Goal: Ask a question: Seek information or help from site administrators or community

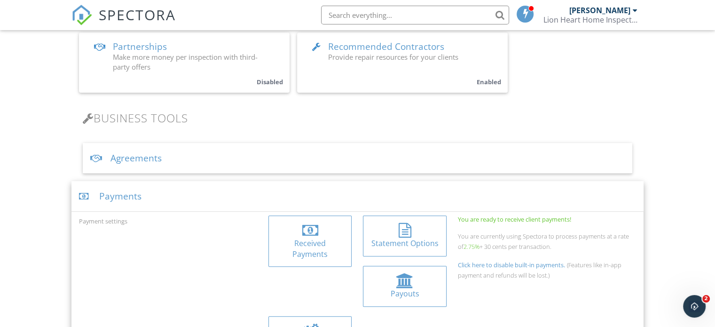
click at [318, 323] on div at bounding box center [310, 330] width 16 height 15
click at [693, 301] on icon "Open Intercom Messenger" at bounding box center [693, 305] width 7 height 8
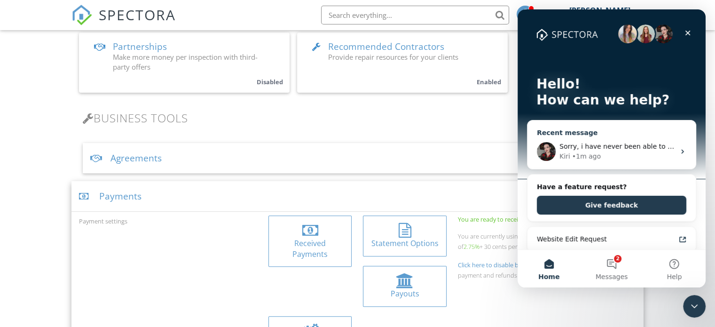
click at [604, 154] on div "Kiri • 1m ago" at bounding box center [617, 156] width 116 height 10
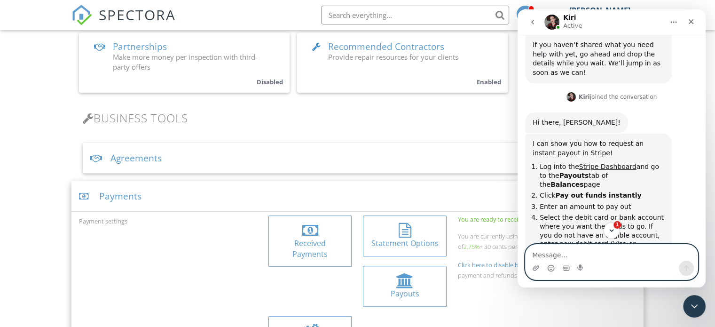
scroll to position [797, 0]
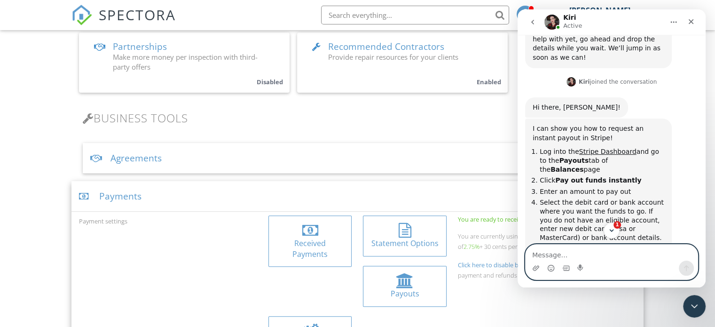
click at [584, 255] on textarea "Message…" at bounding box center [612, 252] width 172 height 16
type textarea "i cant find "pay our funds instantly""
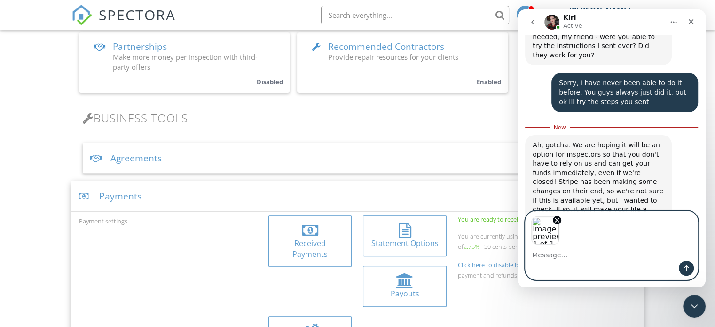
scroll to position [1374, 0]
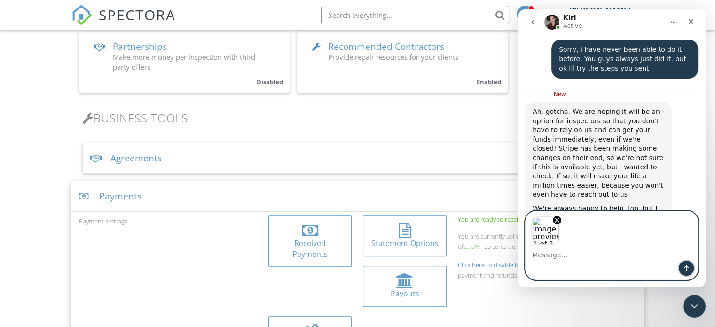
click at [686, 274] on button "Send a message…" at bounding box center [686, 267] width 15 height 15
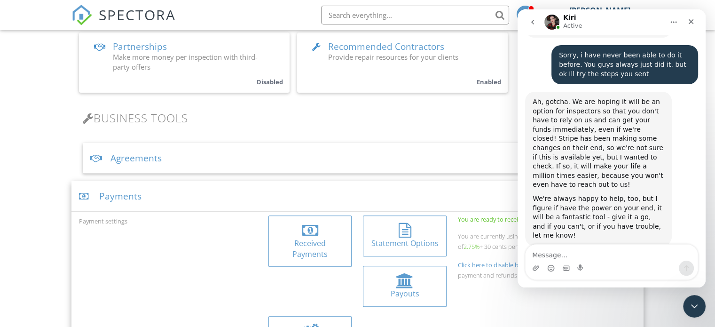
scroll to position [0, 0]
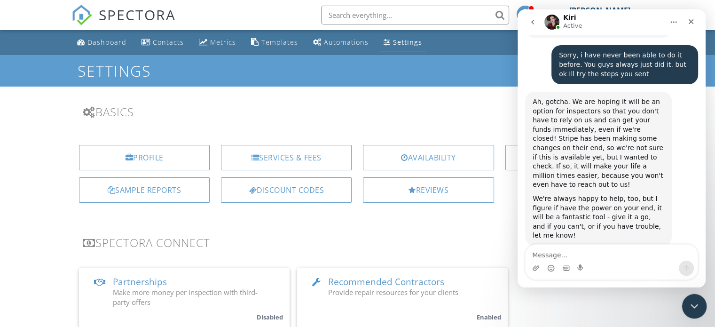
click at [691, 302] on icon "Close Intercom Messenger" at bounding box center [692, 304] width 11 height 11
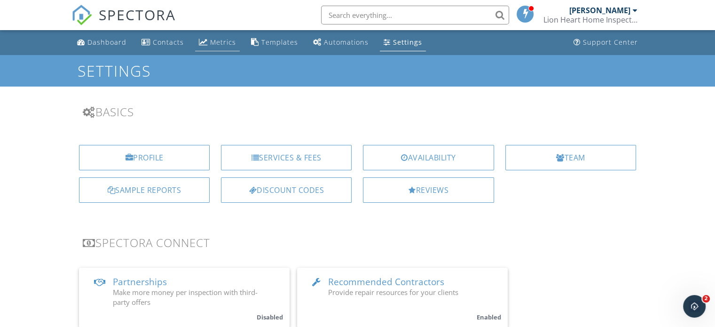
click at [205, 39] on div "Metrics" at bounding box center [203, 42] width 9 height 8
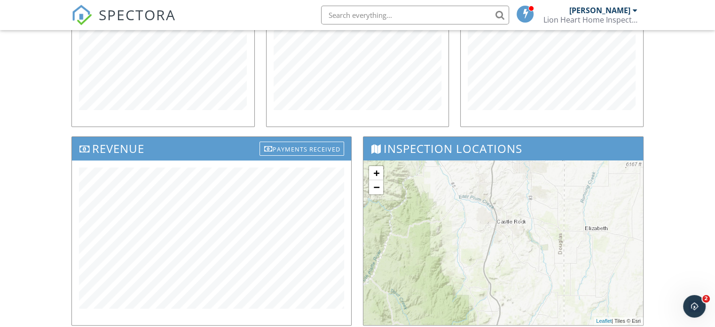
scroll to position [78, 0]
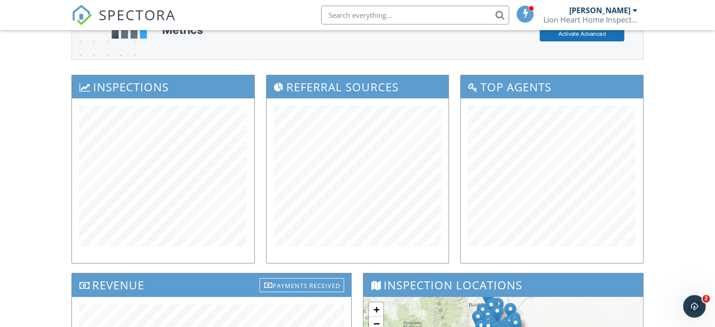
click at [692, 294] on div "Dashboard Contacts Metrics Templates Automations Settings Support Center Advanc…" at bounding box center [357, 298] width 715 height 692
click at [694, 299] on icon "Open Intercom Messenger" at bounding box center [693, 305] width 16 height 16
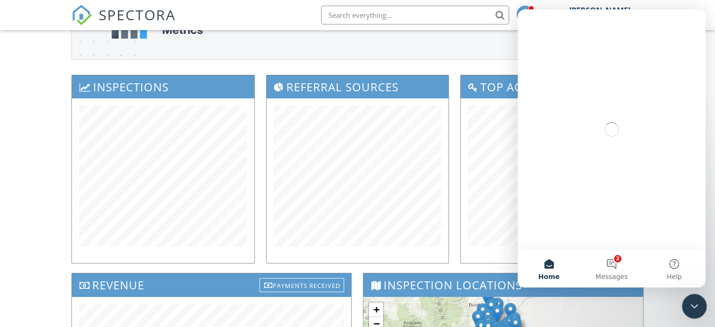
scroll to position [0, 0]
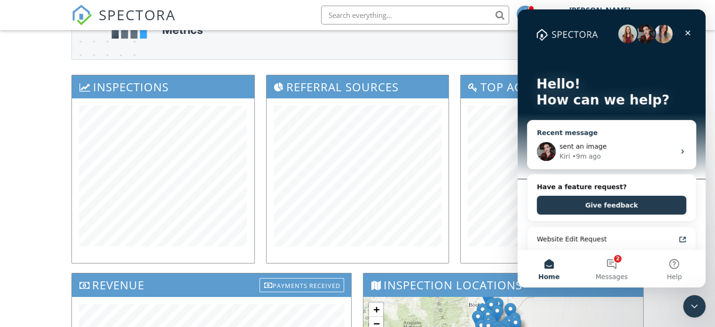
click at [589, 140] on div "sent an image Kiri • 9m ago" at bounding box center [611, 151] width 168 height 35
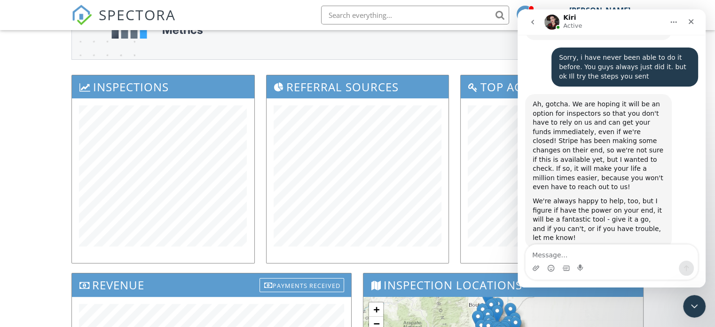
scroll to position [1368, 0]
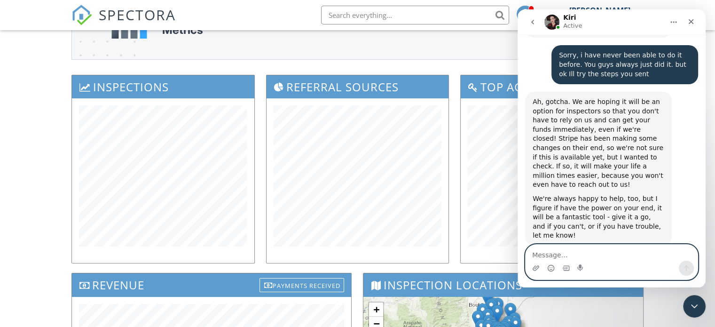
click at [535, 257] on textarea "Message…" at bounding box center [612, 252] width 172 height 16
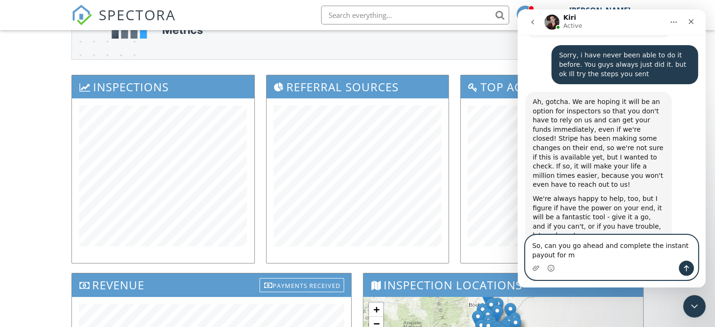
scroll to position [1377, 0]
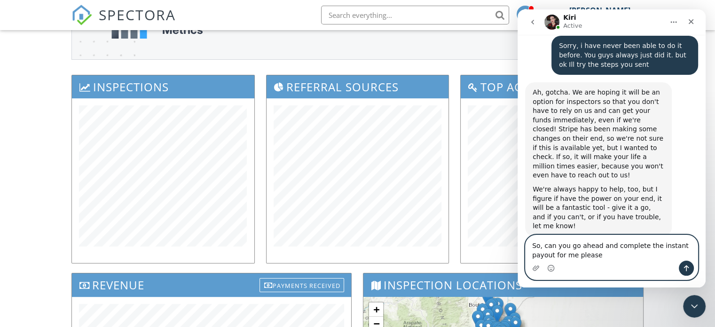
type textarea "So, can you go ahead and complete the instant payout for me please?"
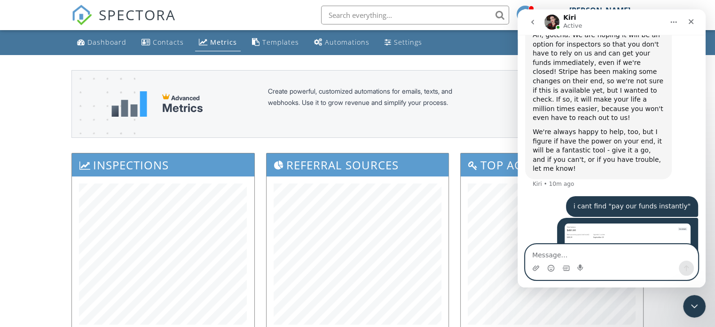
scroll to position [0, 0]
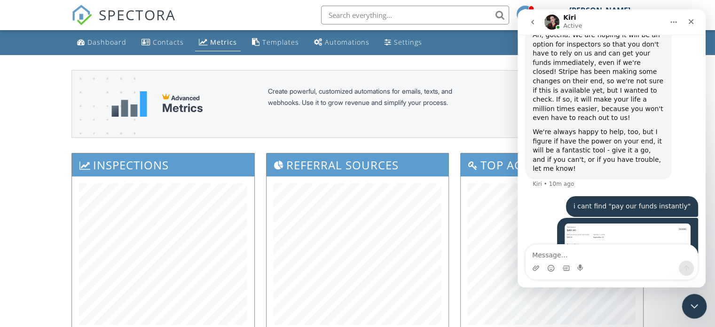
click at [695, 302] on icon "Close Intercom Messenger" at bounding box center [692, 304] width 11 height 11
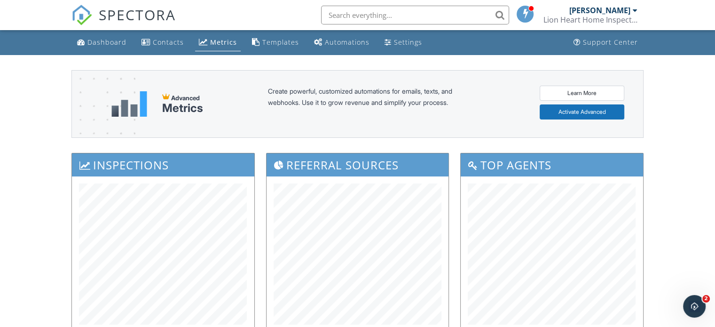
click at [612, 14] on div "[PERSON_NAME]" at bounding box center [599, 10] width 61 height 9
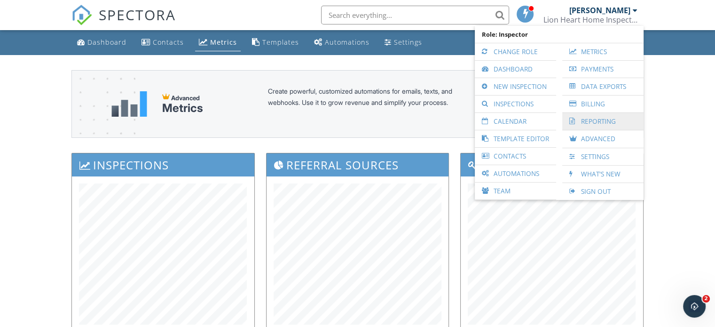
click at [593, 125] on link "Reporting" at bounding box center [603, 121] width 72 height 17
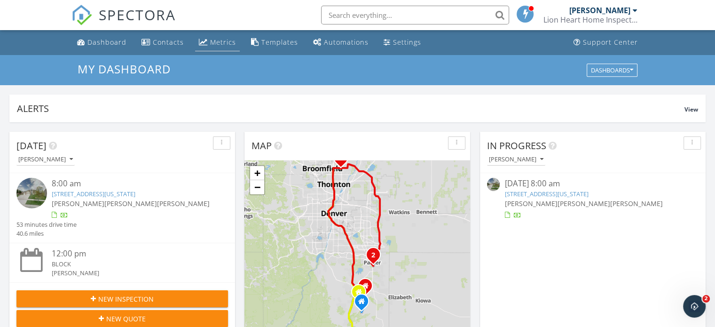
click at [224, 42] on div "Metrics" at bounding box center [223, 42] width 26 height 9
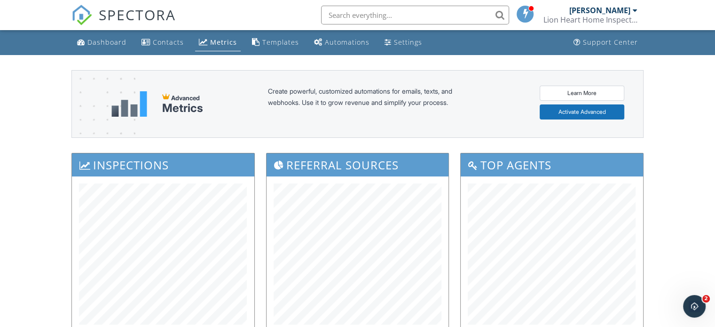
click at [590, 14] on div "[PERSON_NAME]" at bounding box center [599, 10] width 61 height 9
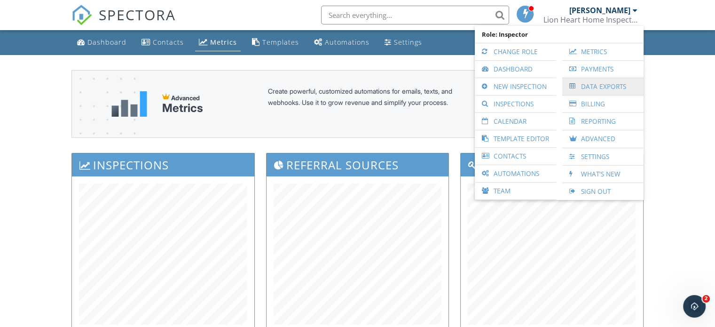
click at [596, 90] on link "Data Exports" at bounding box center [603, 86] width 72 height 17
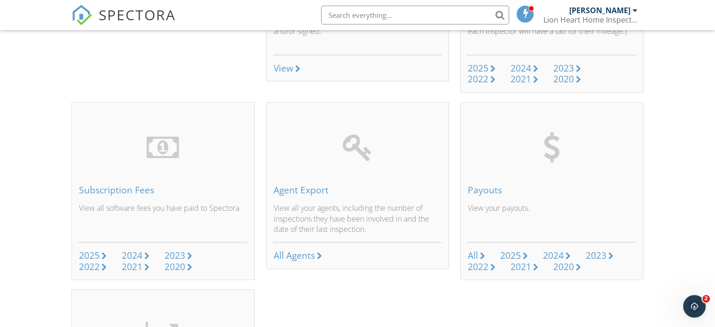
scroll to position [392, 0]
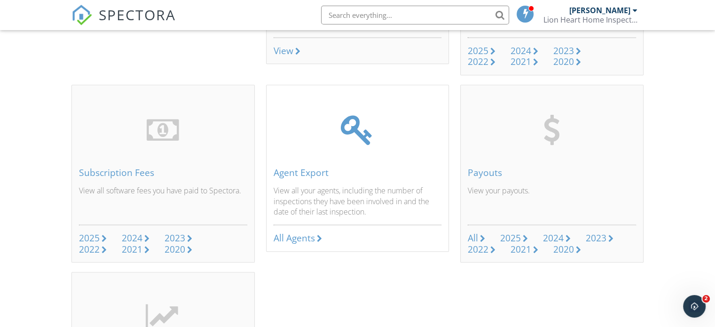
click at [291, 239] on div "All Agents" at bounding box center [294, 237] width 41 height 13
click at [384, 17] on input "text" at bounding box center [415, 15] width 188 height 19
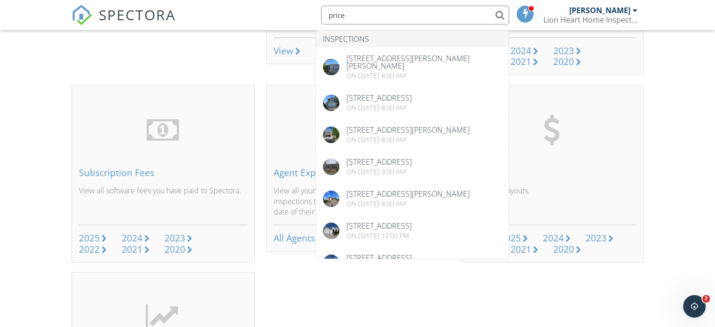
type input "price"
click at [346, 306] on div "Inspection Data Export a spreadsheet of your inspections, including client/agen…" at bounding box center [357, 79] width 583 height 738
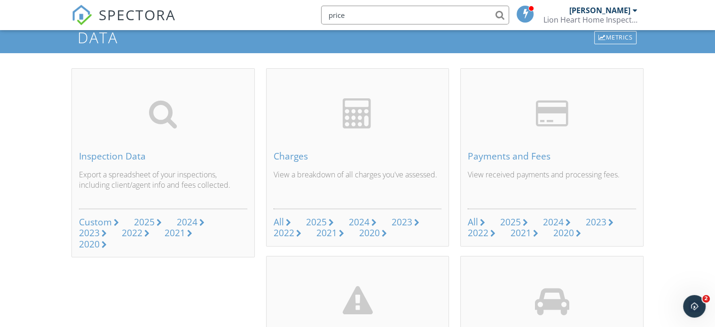
scroll to position [0, 0]
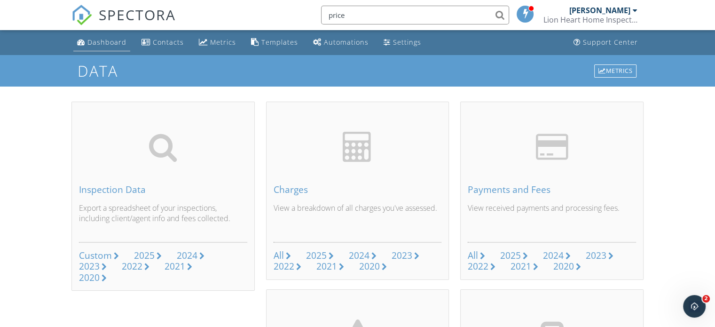
click at [105, 39] on div "Dashboard" at bounding box center [106, 42] width 39 height 9
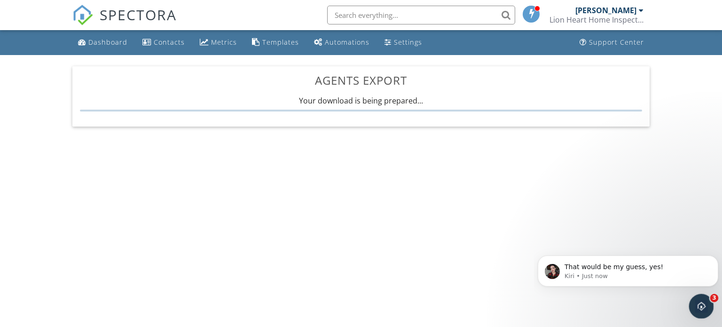
click at [700, 297] on div "Open Intercom Messenger" at bounding box center [700, 304] width 31 height 31
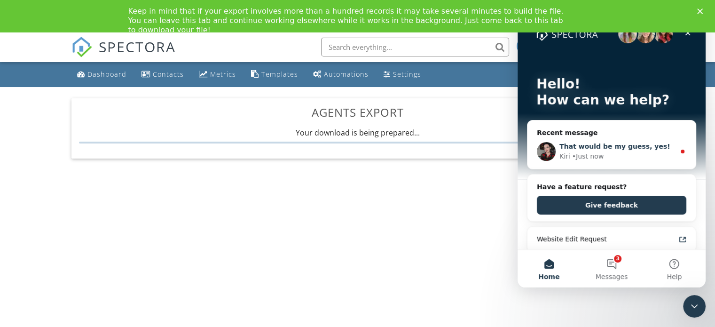
click at [617, 142] on div "That would be my guess, yes!" at bounding box center [617, 147] width 116 height 10
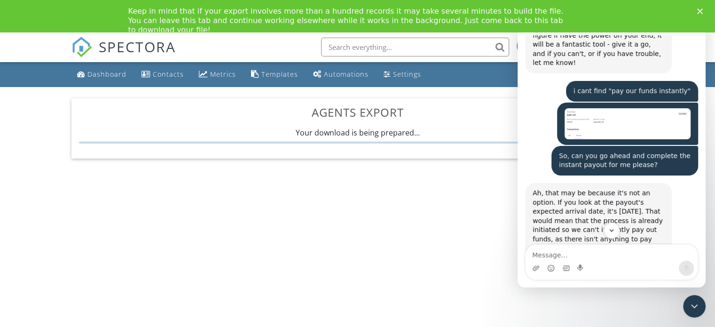
scroll to position [1553, 0]
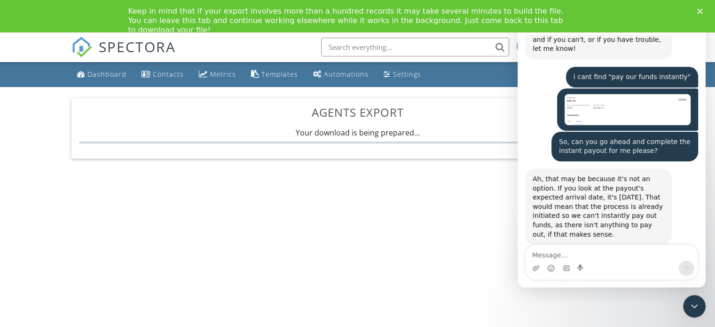
click at [563, 255] on textarea "Message…" at bounding box center [612, 252] width 172 height 16
type textarea "ok thats all i needed thank you"
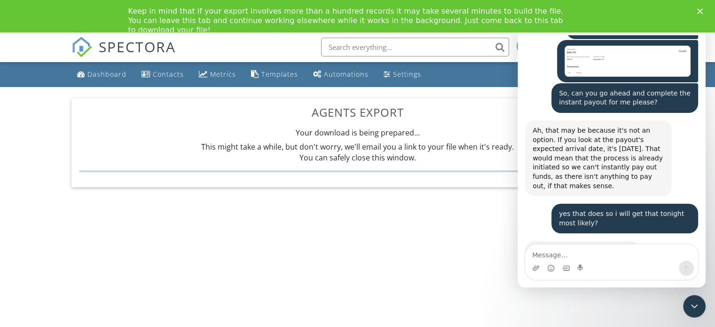
scroll to position [1613, 0]
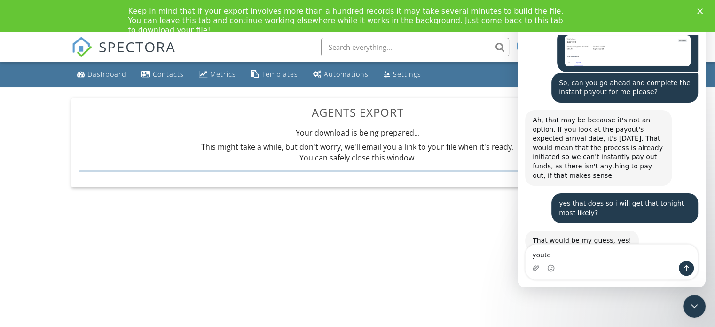
type textarea "youtoo"
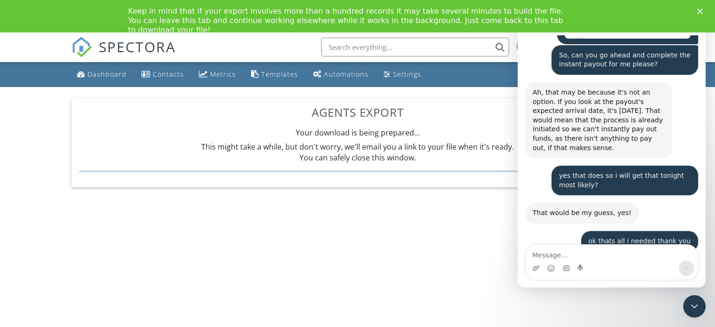
scroll to position [1641, 0]
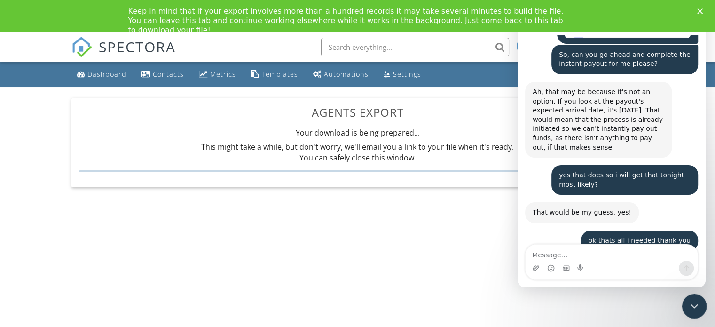
drag, startPoint x: 691, startPoint y: 302, endPoint x: 1362, endPoint y: 554, distance: 717.1
click at [691, 302] on icon "Close Intercom Messenger" at bounding box center [692, 304] width 11 height 11
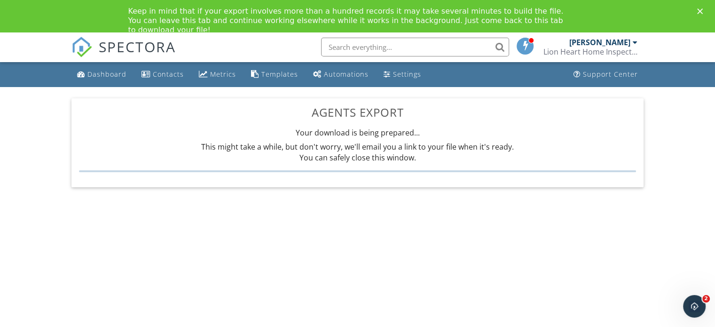
scroll to position [1640, 0]
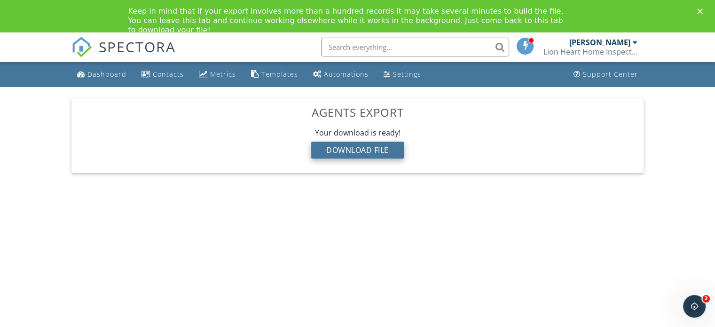
click at [365, 153] on div "Download File" at bounding box center [357, 150] width 93 height 17
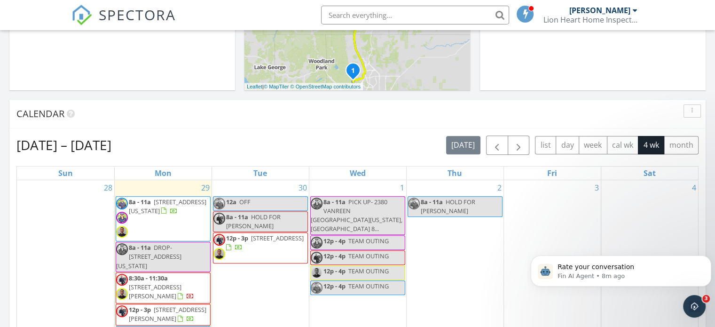
scroll to position [313, 0]
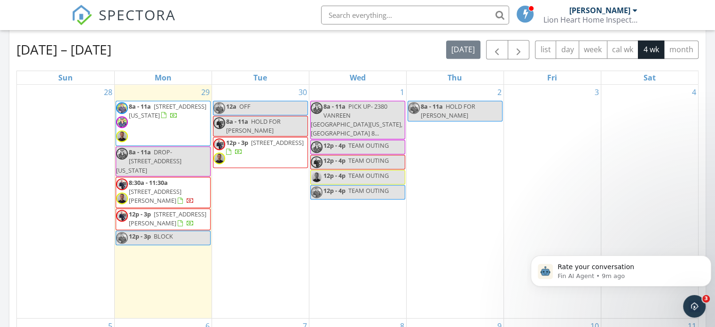
scroll to position [391, 0]
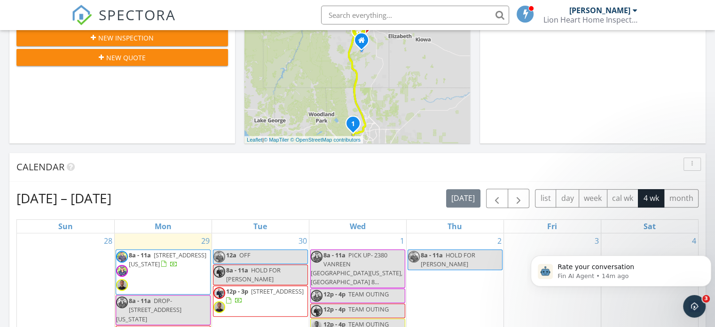
click at [347, 10] on input "text" at bounding box center [415, 15] width 188 height 19
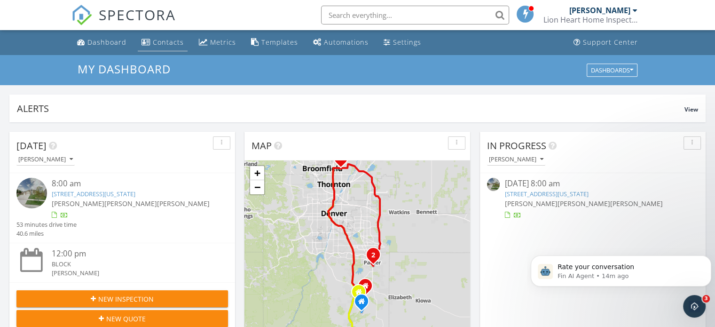
click at [157, 41] on div "Contacts" at bounding box center [168, 42] width 31 height 9
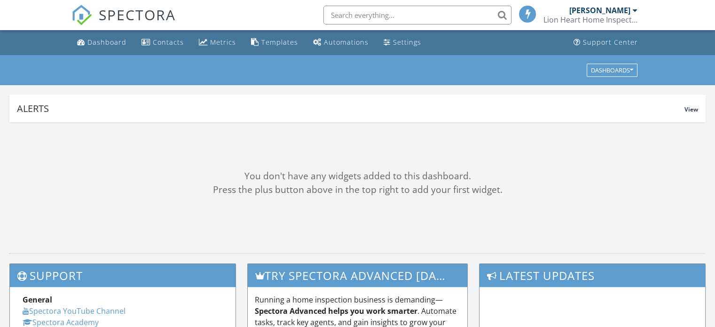
click at [342, 14] on input "text" at bounding box center [417, 15] width 188 height 19
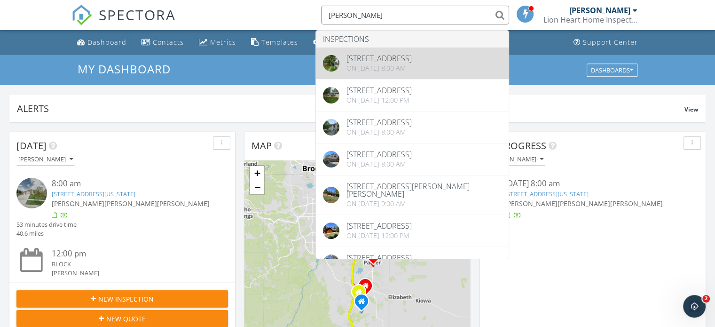
type input "[PERSON_NAME]"
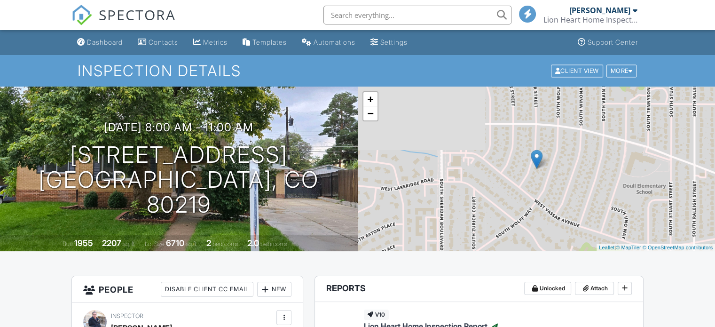
click at [365, 18] on input "text" at bounding box center [417, 15] width 188 height 19
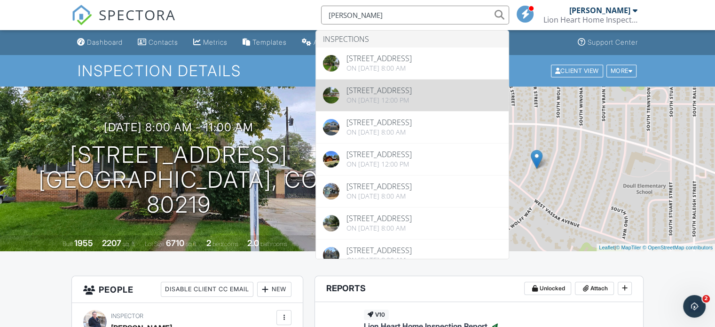
type input "scott west"
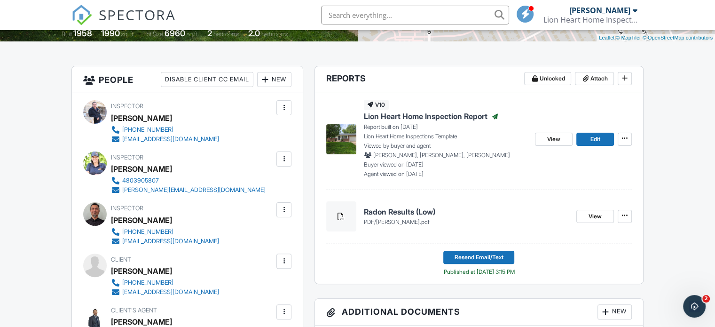
click at [373, 13] on input "text" at bounding box center [415, 15] width 188 height 19
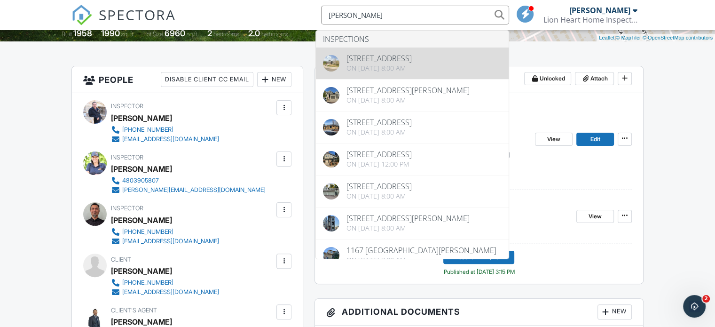
type input "[PERSON_NAME]"
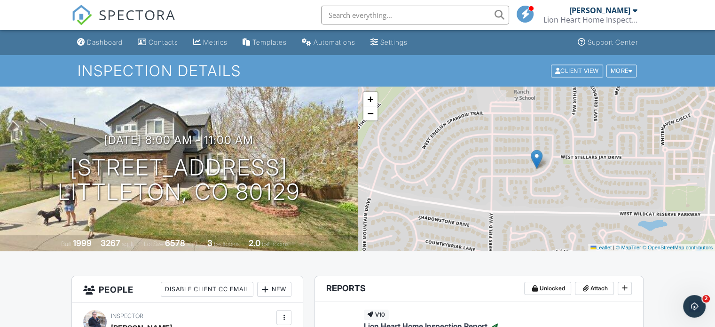
click at [359, 13] on input "text" at bounding box center [415, 15] width 188 height 19
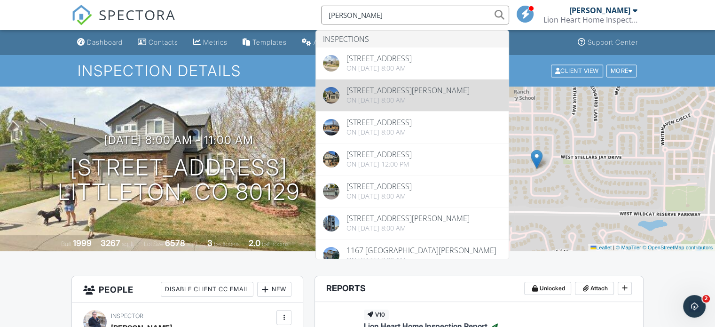
type input "brent malia"
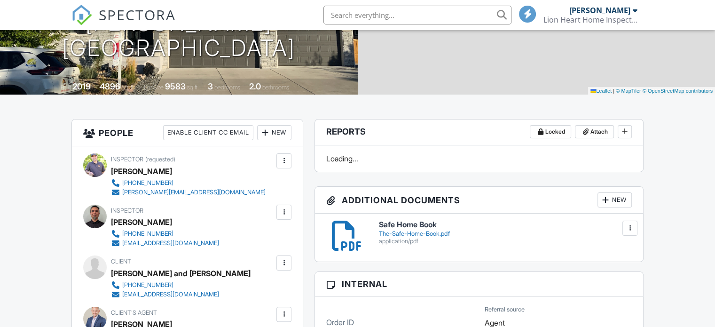
scroll to position [157, 0]
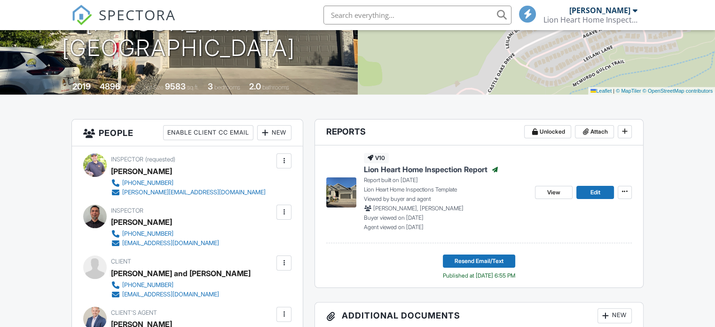
click at [442, 11] on input "text" at bounding box center [417, 15] width 188 height 19
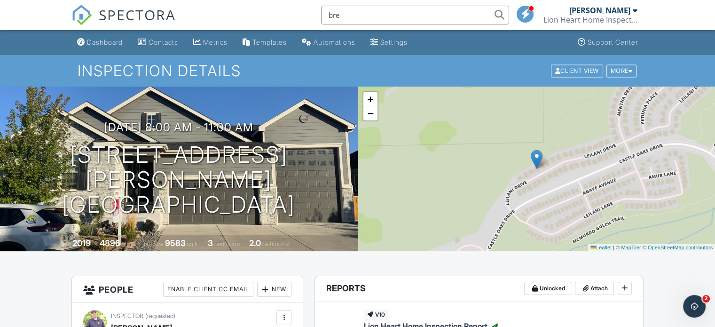
scroll to position [0, 0]
type input "brent malia"
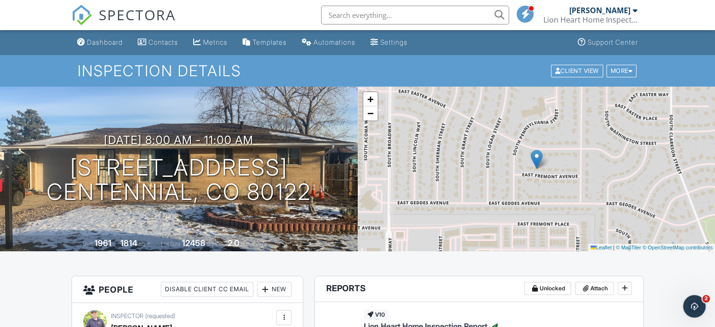
click at [385, 15] on input "text" at bounding box center [415, 15] width 188 height 19
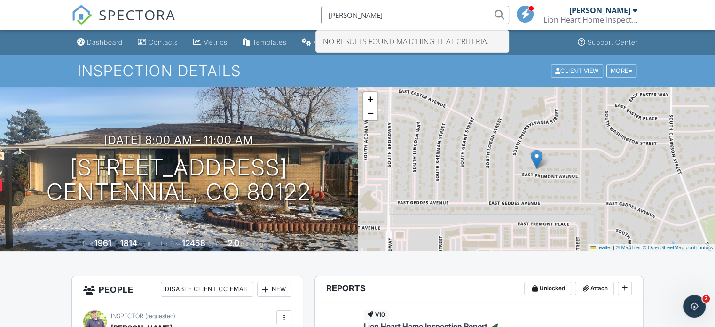
drag, startPoint x: 341, startPoint y: 15, endPoint x: 350, endPoint y: 21, distance: 10.8
click at [348, 20] on input "ashley yates" at bounding box center [415, 15] width 188 height 19
click at [389, 23] on input "ashley yates" at bounding box center [415, 15] width 188 height 19
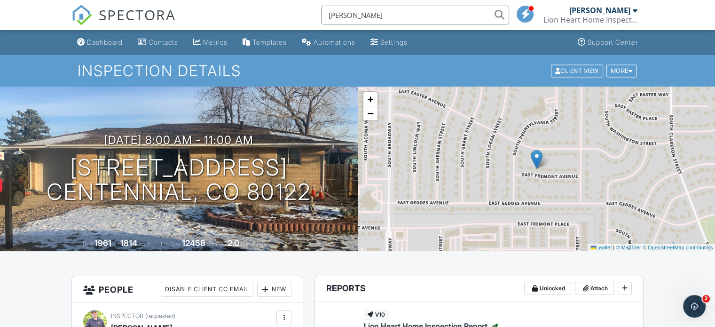
click at [348, 21] on input "ashley yates" at bounding box center [415, 15] width 188 height 19
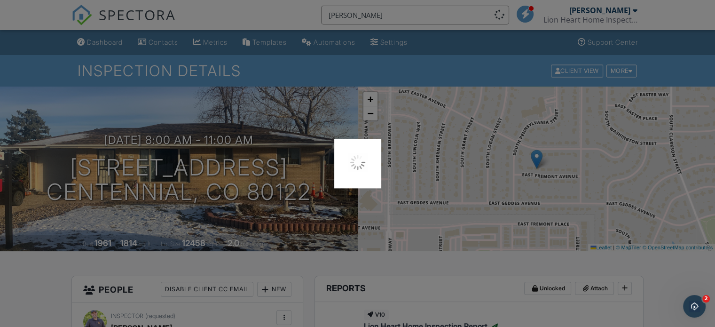
type input "ashleigh yates"
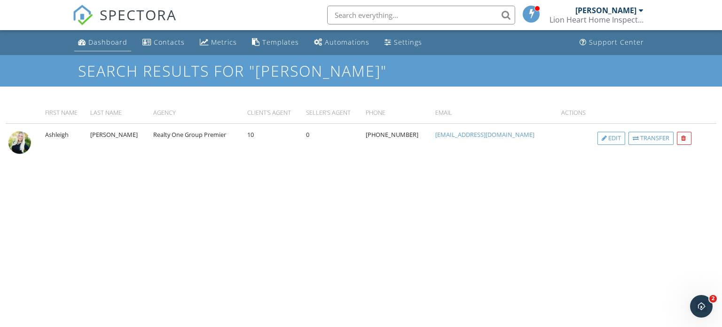
click at [87, 41] on link "Dashboard" at bounding box center [102, 42] width 57 height 17
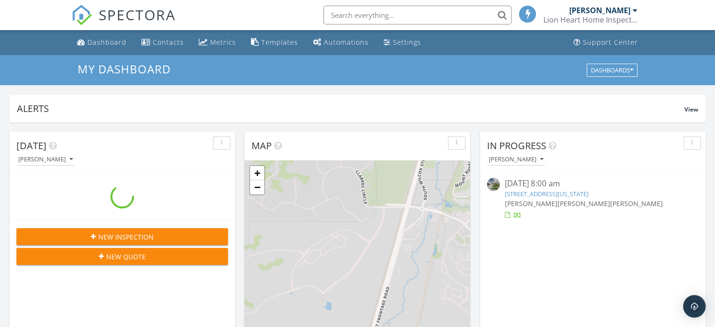
click at [362, 13] on input "text" at bounding box center [417, 15] width 188 height 19
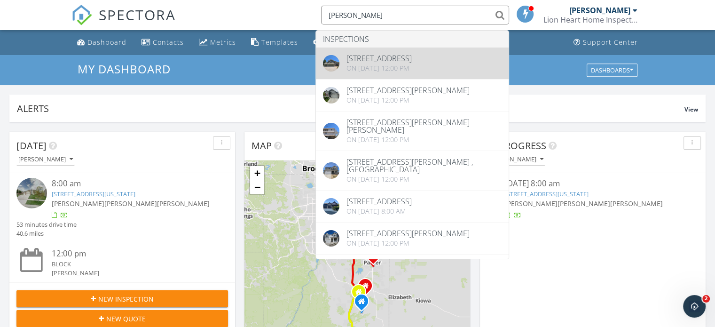
type input "[PERSON_NAME]"
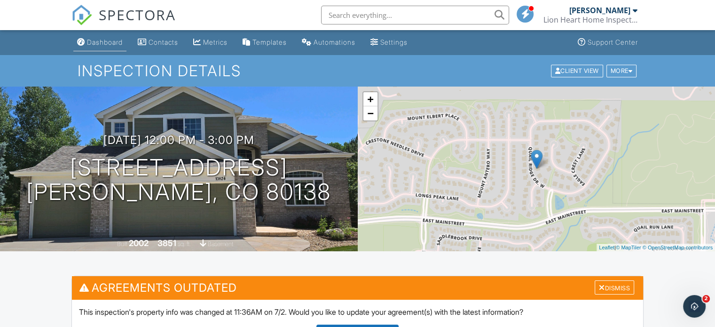
click at [88, 42] on div "Dashboard" at bounding box center [105, 42] width 36 height 8
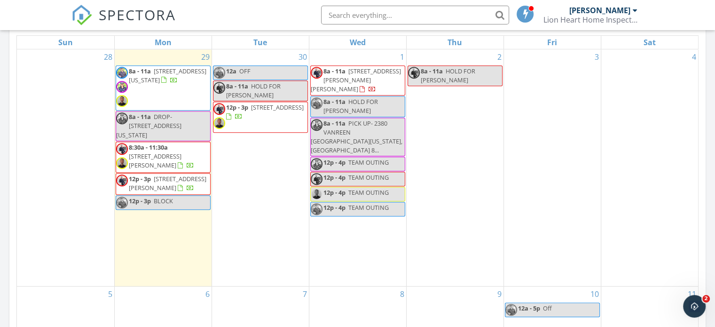
scroll to position [470, 0]
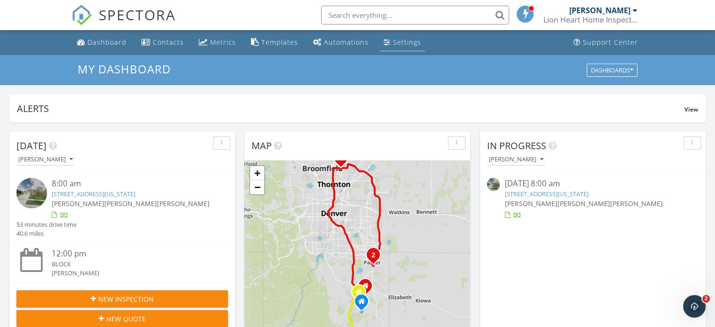
click at [393, 48] on link "Settings" at bounding box center [402, 42] width 45 height 17
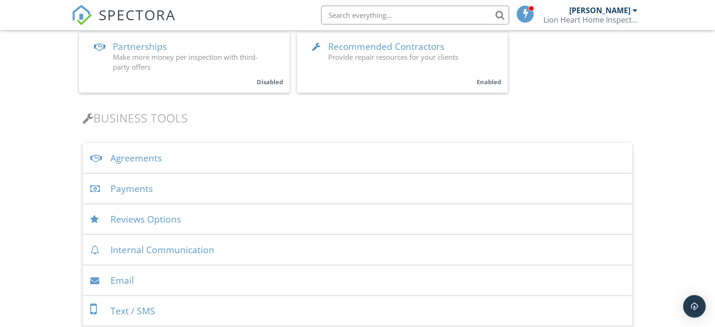
click at [165, 197] on div "Payments" at bounding box center [358, 188] width 550 height 31
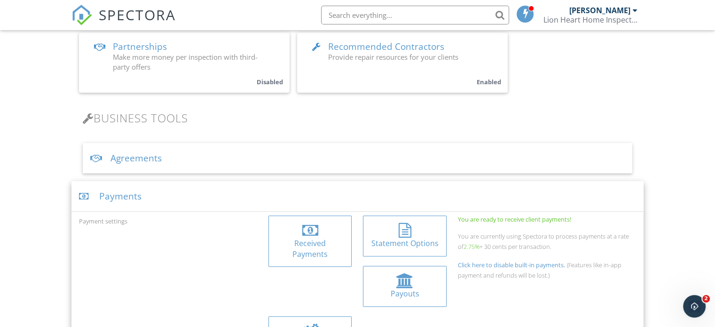
click at [304, 226] on div at bounding box center [310, 230] width 16 height 15
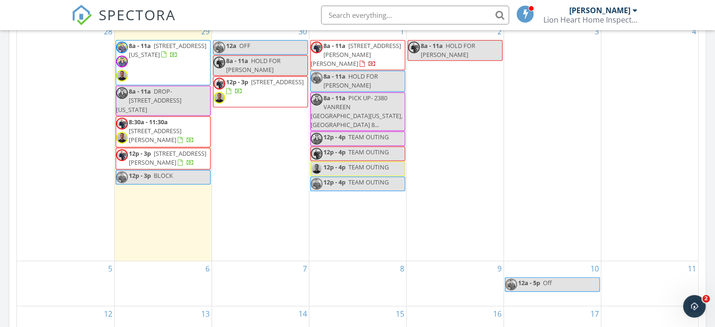
scroll to position [392, 0]
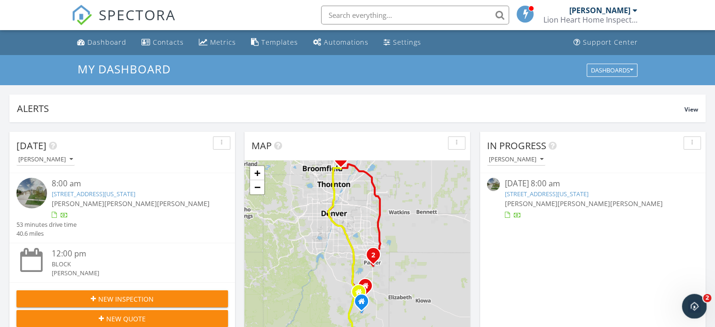
click at [685, 304] on div "Open Intercom Messenger" at bounding box center [692, 304] width 31 height 31
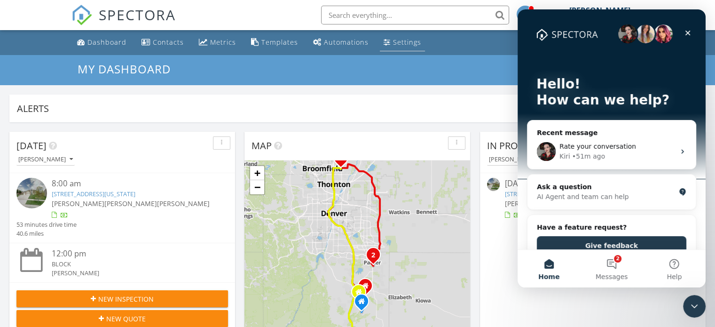
click at [409, 46] on div "Settings" at bounding box center [407, 42] width 28 height 9
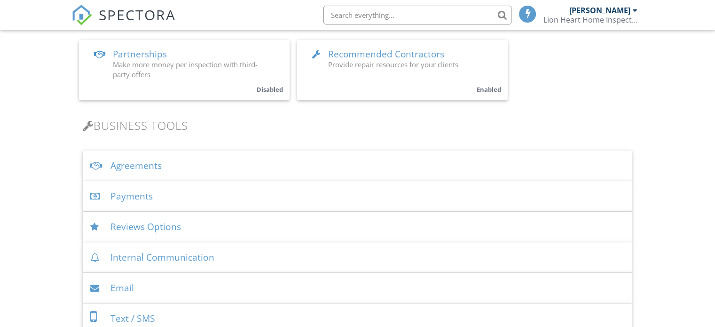
scroll to position [235, 0]
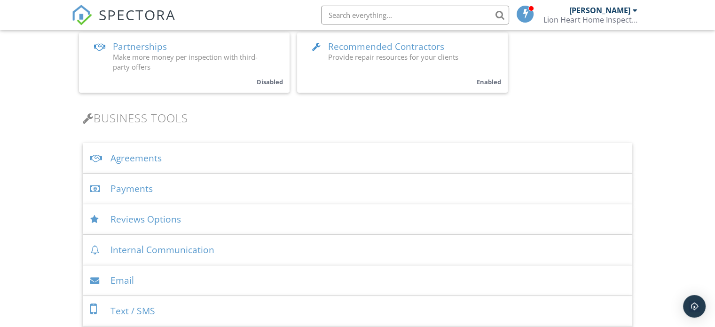
click at [142, 187] on div "Payments" at bounding box center [358, 188] width 550 height 31
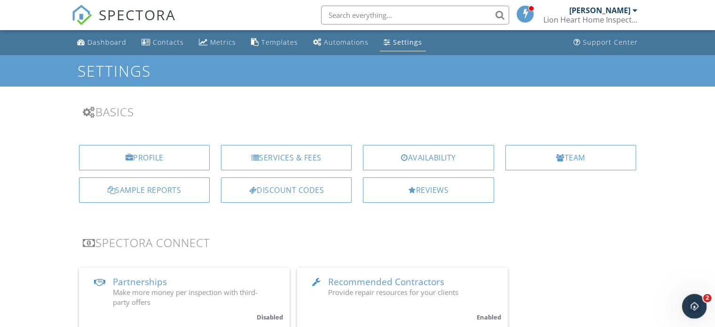
click at [701, 304] on div "Open Intercom Messenger" at bounding box center [692, 304] width 31 height 31
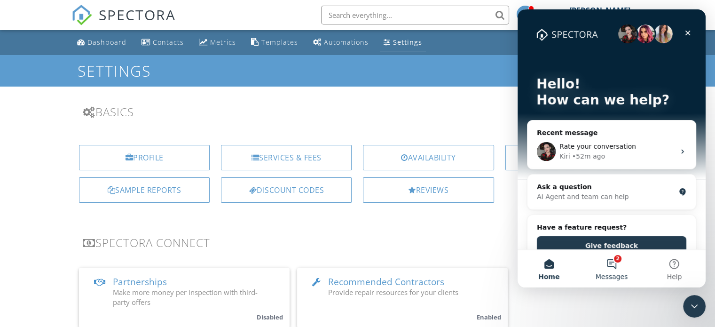
click at [607, 266] on button "2 Messages" at bounding box center [611, 269] width 63 height 38
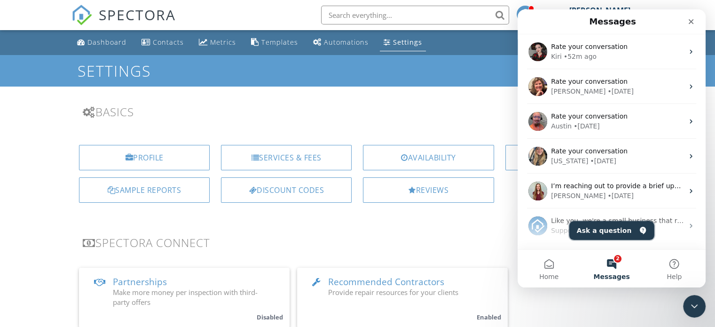
click at [602, 228] on button "Ask a question" at bounding box center [611, 230] width 85 height 19
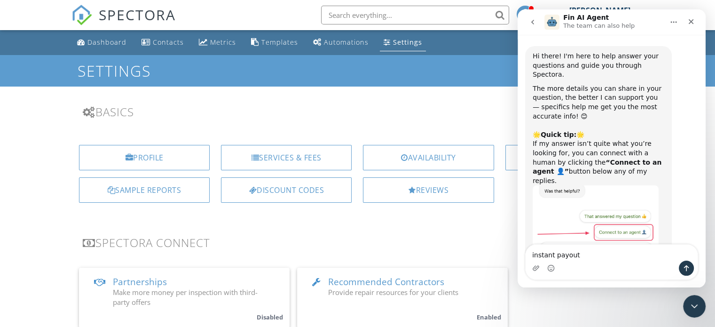
type textarea "instant payout"
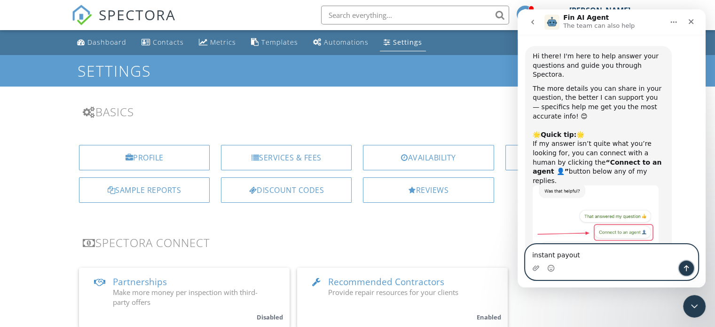
click at [687, 267] on icon "Send a message…" at bounding box center [686, 268] width 5 height 6
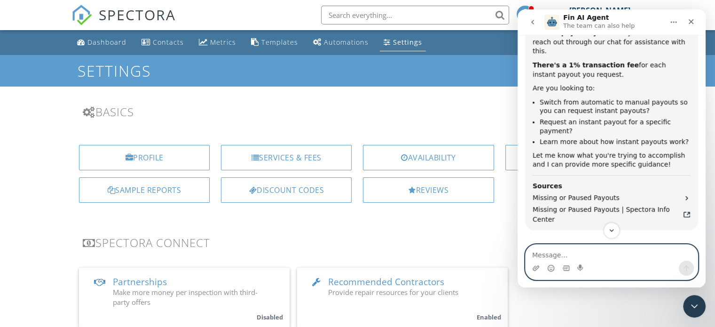
scroll to position [396, 0]
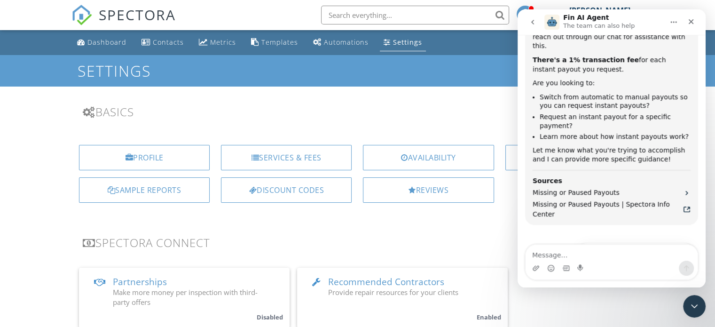
click at [638, 266] on button "Connect to an agent 👤" at bounding box center [648, 275] width 92 height 19
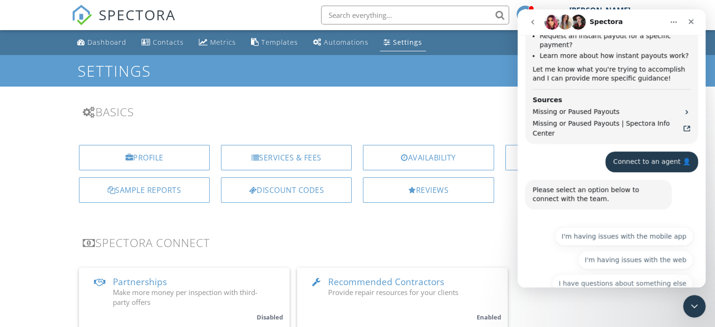
scroll to position [478, 0]
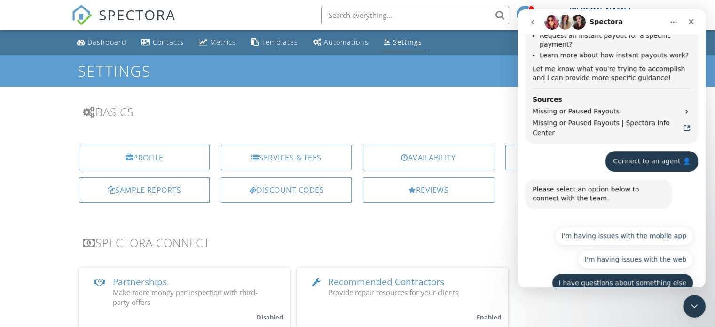
click at [585, 273] on button "I have questions about something else" at bounding box center [623, 282] width 142 height 19
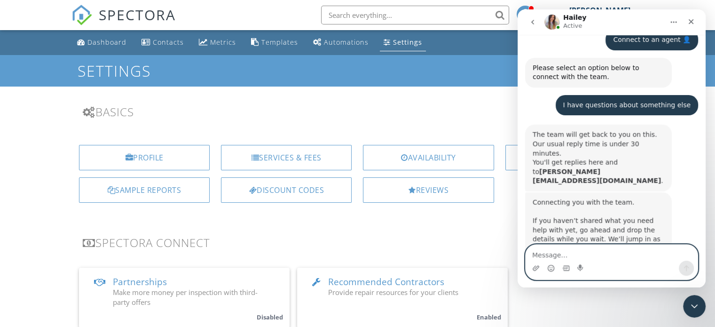
scroll to position [606, 0]
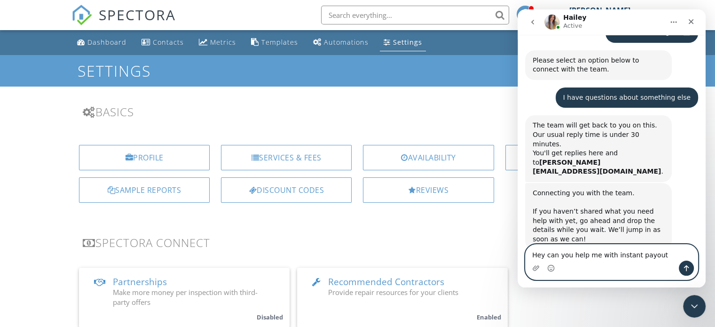
type textarea "Hey can you help me with instant payout?"
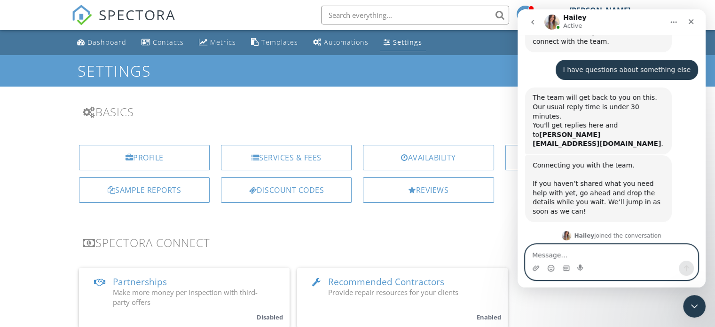
scroll to position [635, 0]
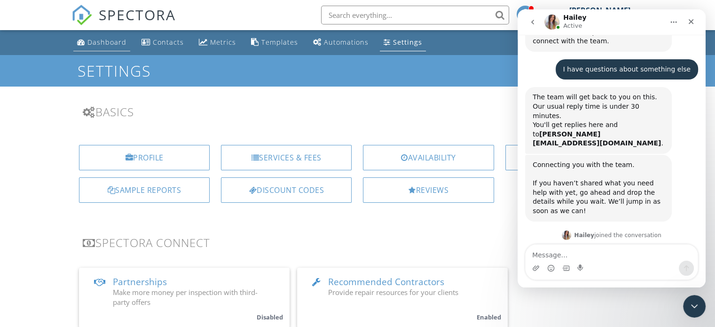
click at [107, 52] on li "Dashboard" at bounding box center [101, 42] width 61 height 25
click at [109, 43] on div "Dashboard" at bounding box center [106, 42] width 39 height 9
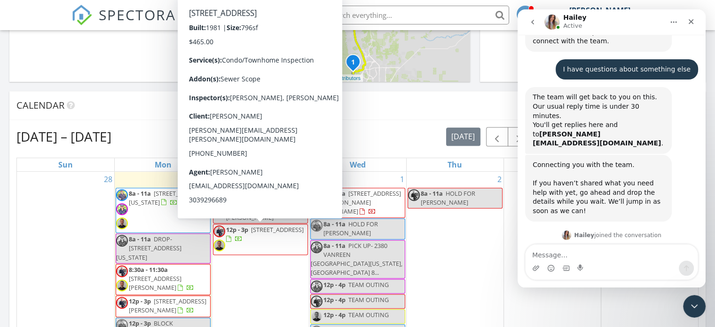
scroll to position [235, 0]
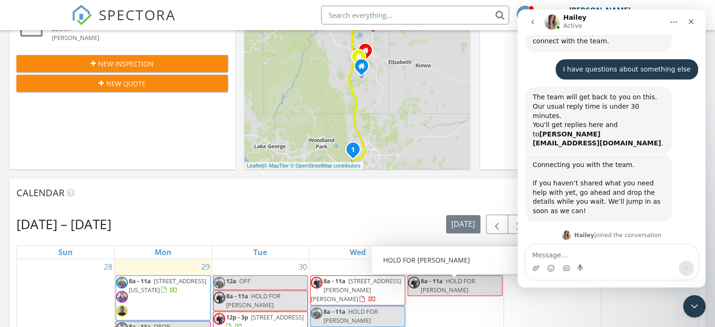
click at [400, 197] on div "Calendar" at bounding box center [350, 193] width 668 height 14
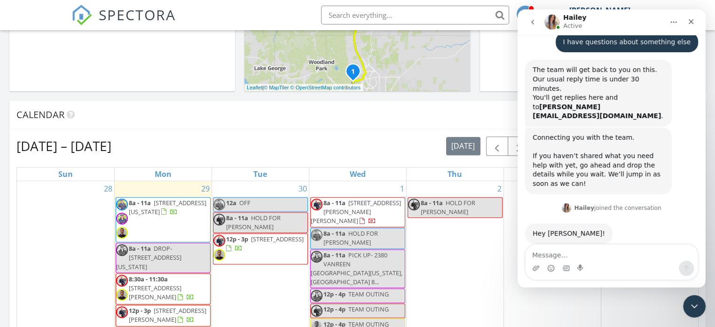
scroll to position [662, 0]
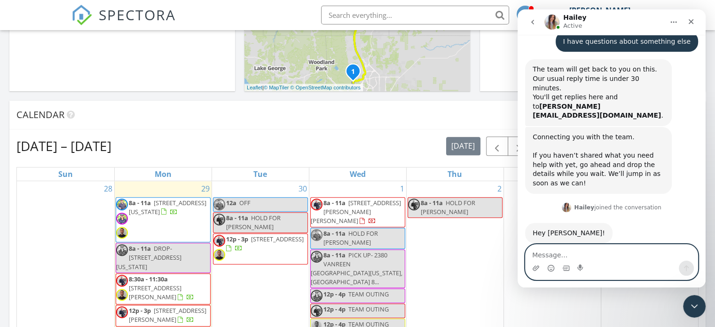
click at [595, 256] on textarea "Message…" at bounding box center [612, 252] width 172 height 16
type textarea "thank you"
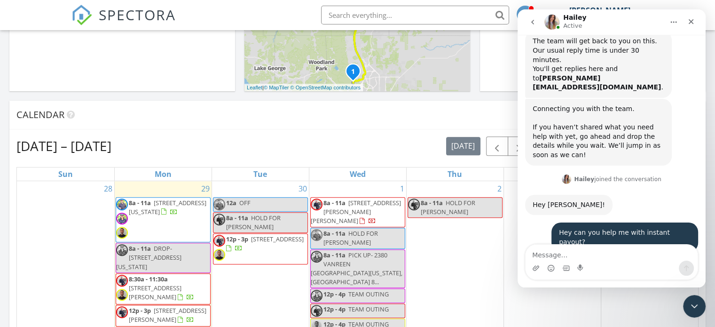
click at [353, 125] on div "Calendar" at bounding box center [357, 115] width 696 height 29
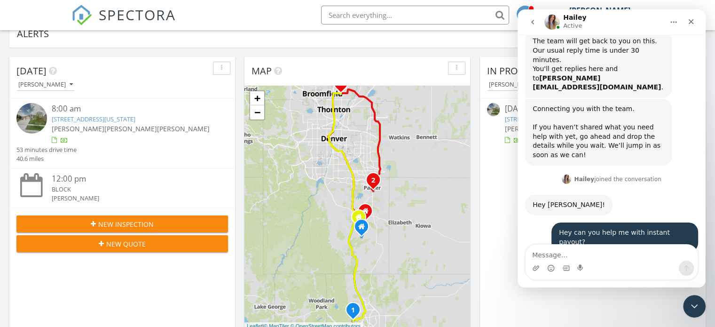
scroll to position [0, 0]
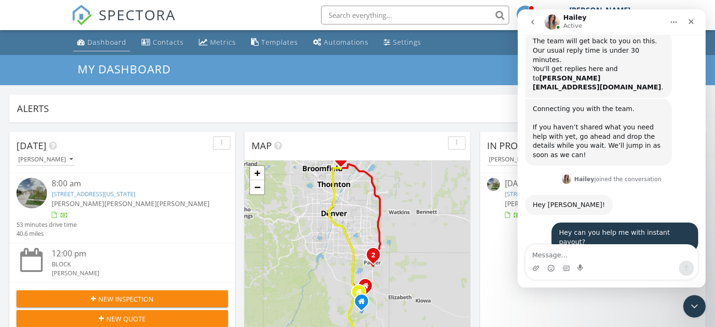
click at [115, 41] on div "Dashboard" at bounding box center [106, 42] width 39 height 9
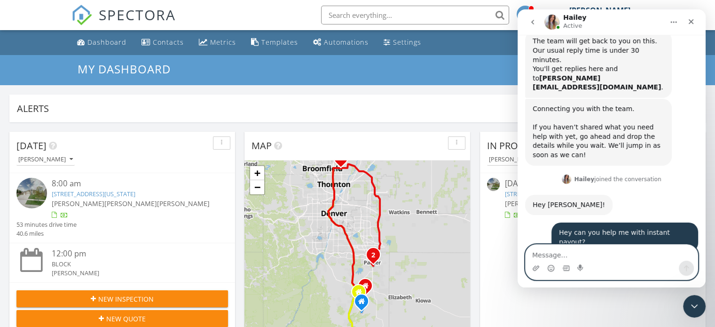
scroll to position [728, 0]
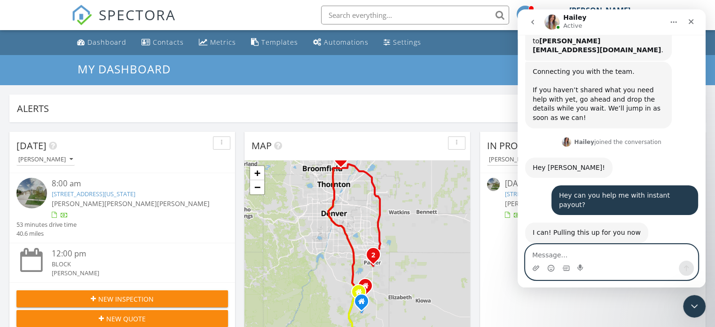
click at [575, 255] on textarea "Message…" at bounding box center [612, 252] width 172 height 16
type textarea "yes"
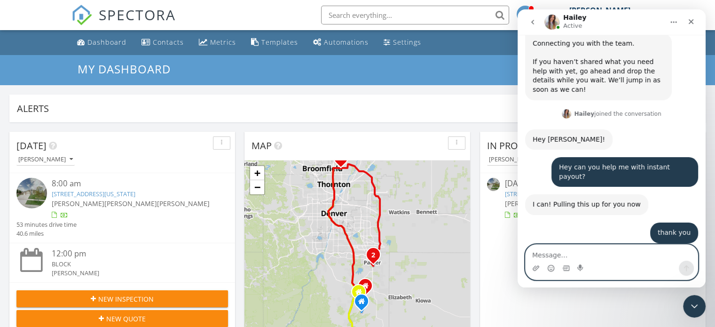
scroll to position [824, 0]
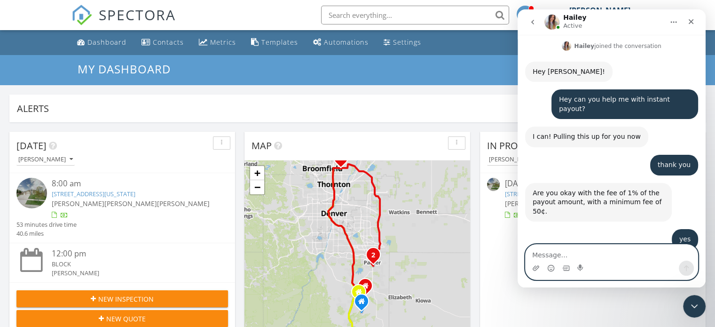
click at [563, 257] on textarea "Message…" at bounding box center [612, 252] width 172 height 16
type textarea "thank you!"
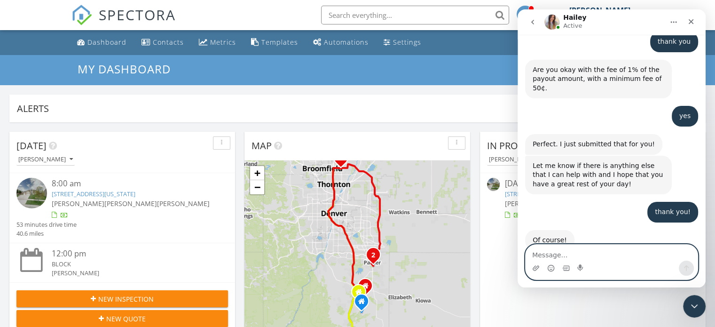
scroll to position [955, 0]
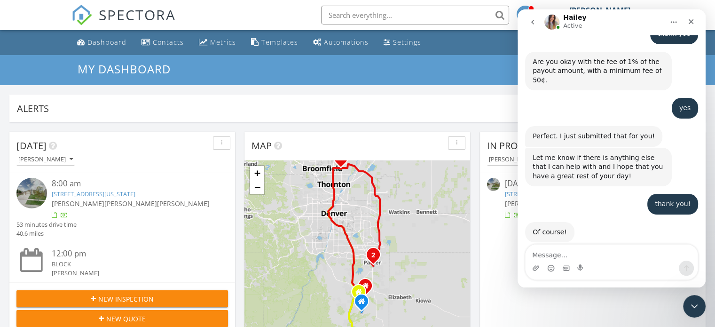
click at [640, 307] on span "Amazing" at bounding box center [635, 315] width 17 height 17
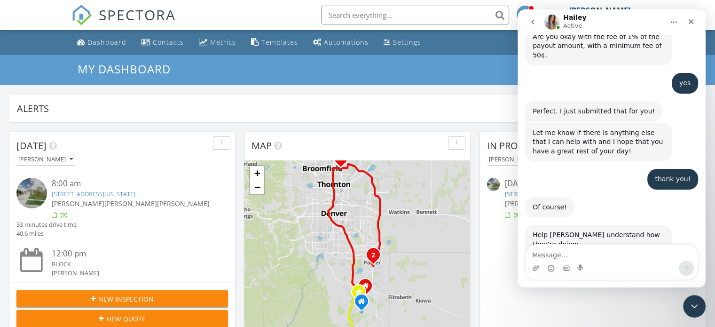
scroll to position [980, 0]
click at [640, 315] on div "Submit" at bounding box center [639, 324] width 19 height 19
click at [696, 308] on icon "Close Intercom Messenger" at bounding box center [692, 304] width 11 height 11
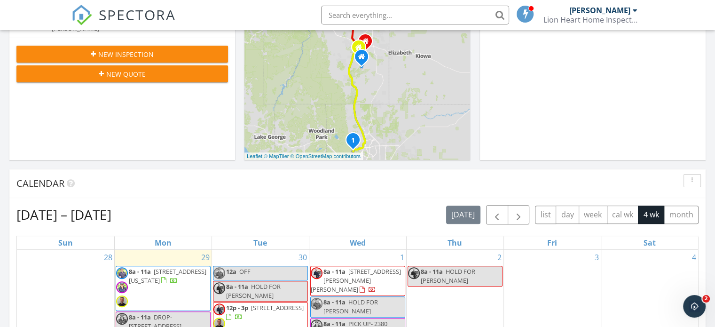
scroll to position [0, 0]
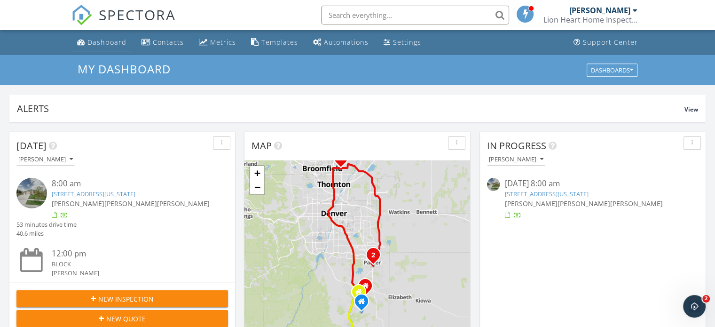
click at [107, 39] on div "Dashboard" at bounding box center [106, 42] width 39 height 9
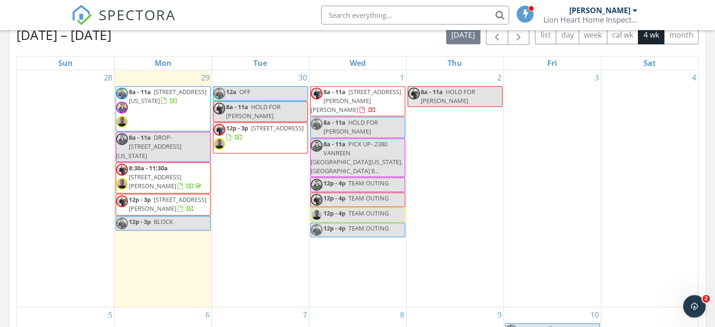
scroll to position [410, 0]
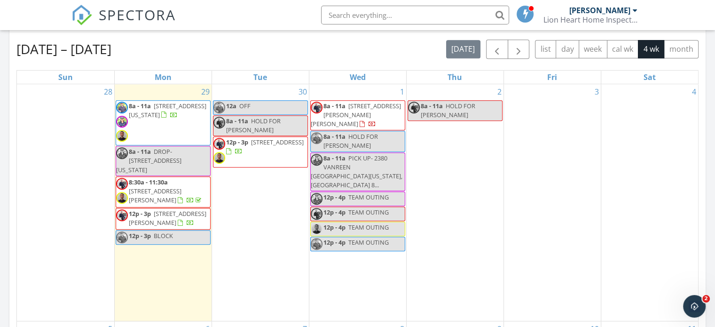
click at [708, 101] on div "Today Chris Walters 8:00 am 2380 Vanreen Dr, Colorado Springs, CO 80919 Chris W…" at bounding box center [357, 140] width 715 height 856
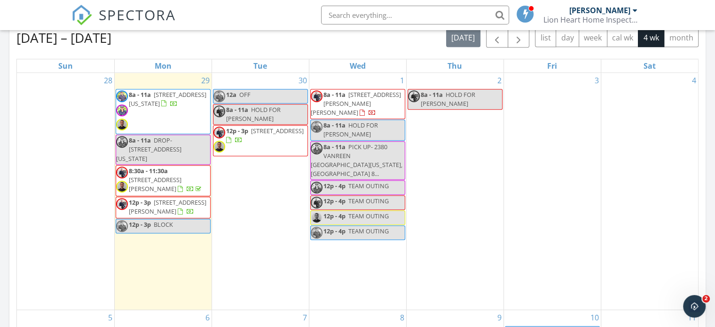
scroll to position [357, 0]
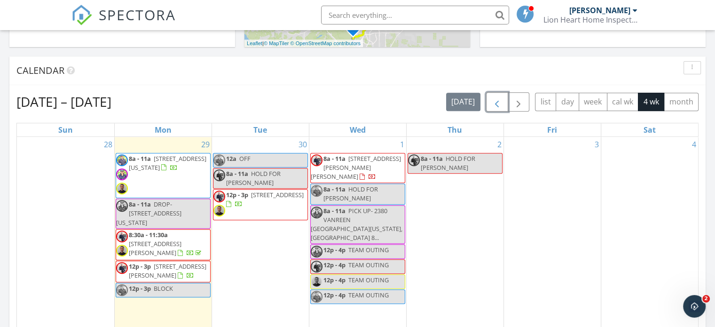
click at [500, 95] on button "button" at bounding box center [497, 101] width 22 height 19
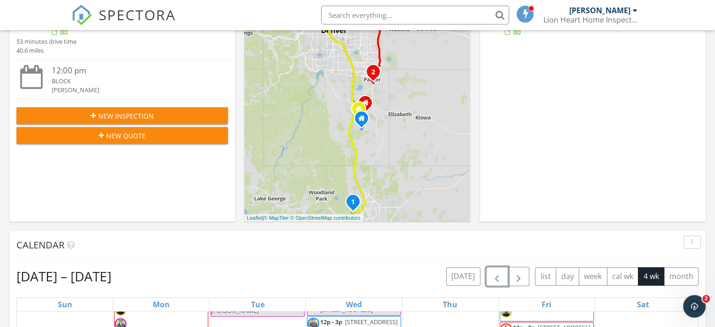
scroll to position [0, 0]
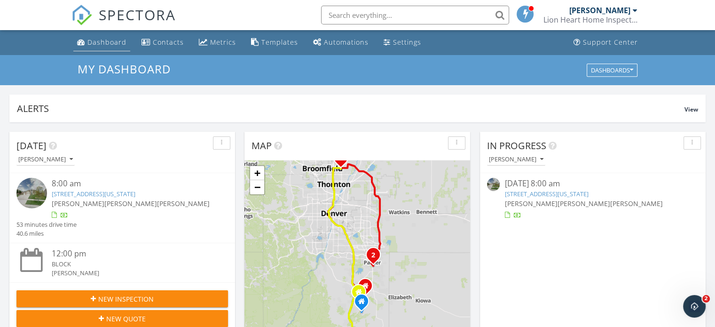
click at [94, 41] on div "Dashboard" at bounding box center [106, 42] width 39 height 9
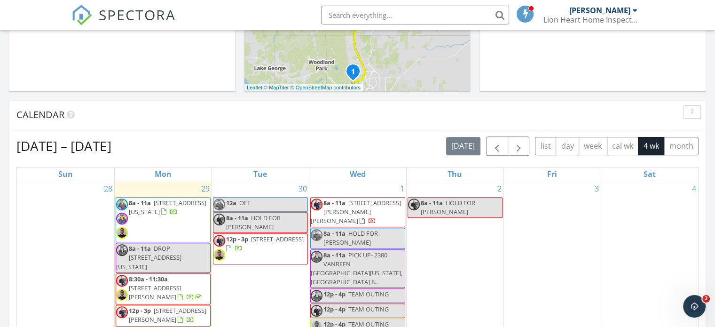
scroll to position [392, 0]
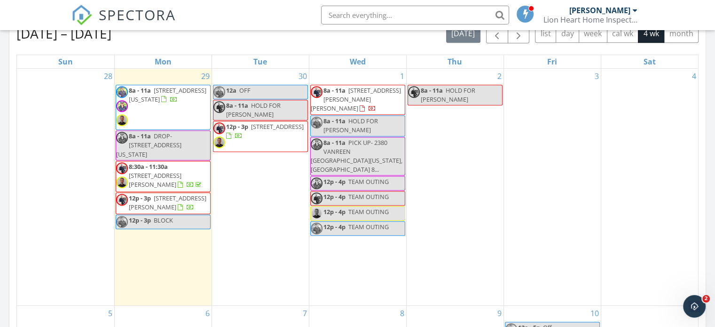
scroll to position [413, 0]
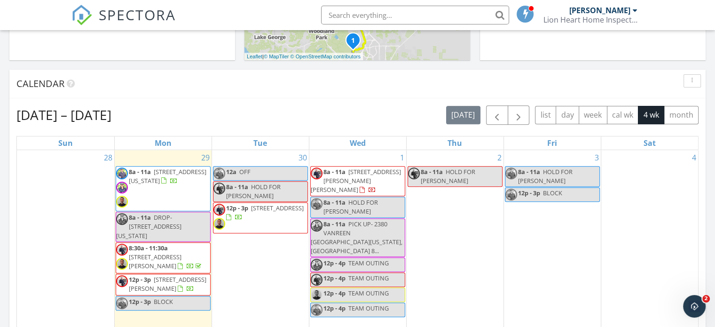
scroll to position [357, 0]
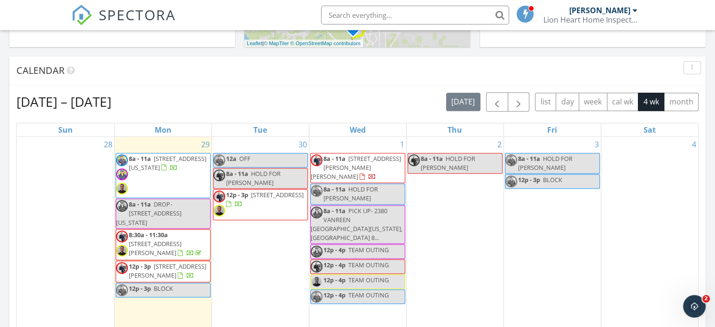
scroll to position [436, 0]
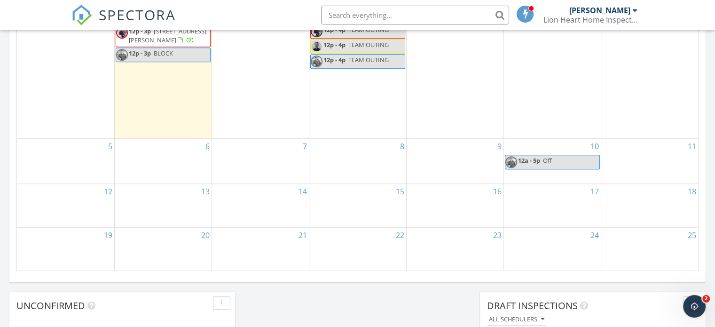
scroll to position [279, 0]
